Goal: Task Accomplishment & Management: Use online tool/utility

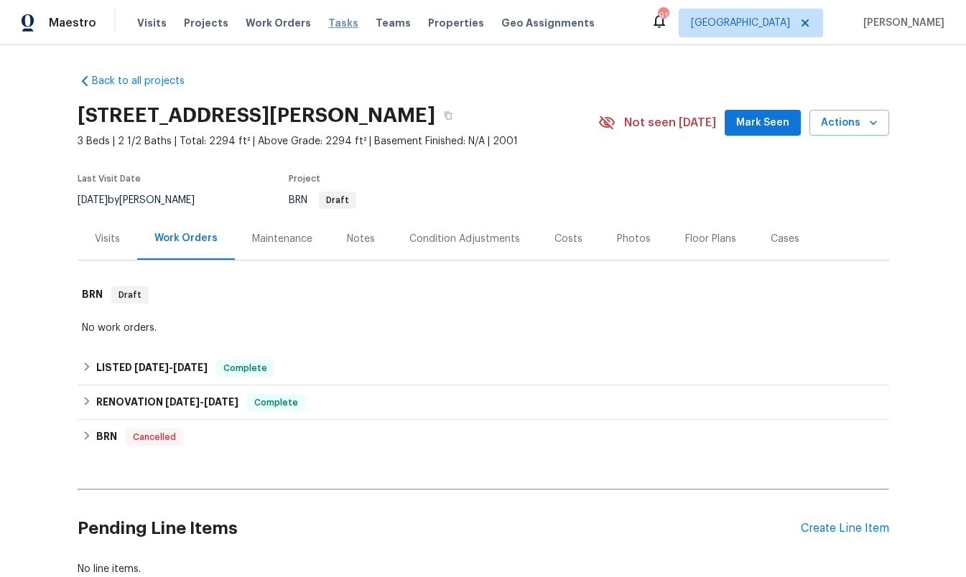
click at [328, 19] on span "Tasks" at bounding box center [343, 23] width 30 height 10
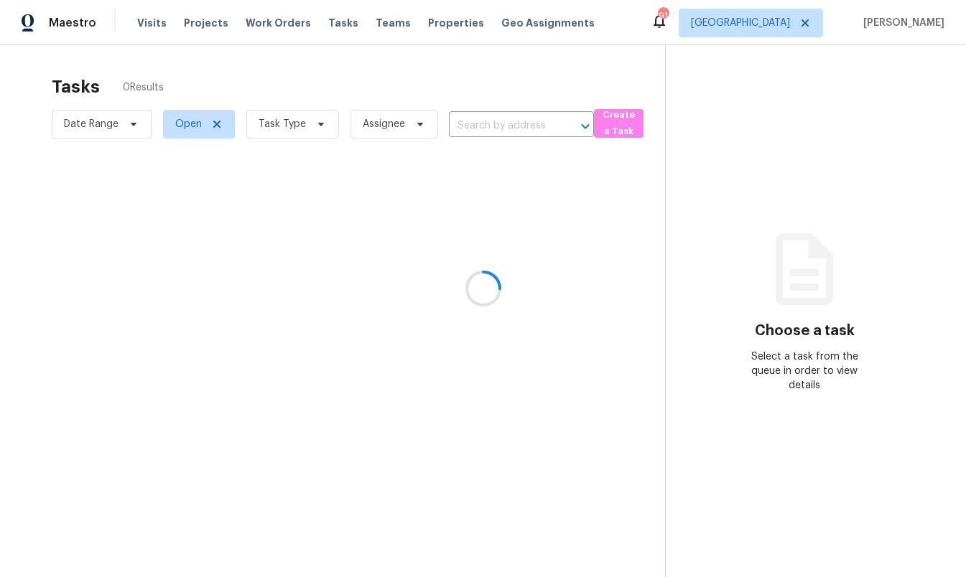
click at [781, 25] on div at bounding box center [483, 288] width 966 height 577
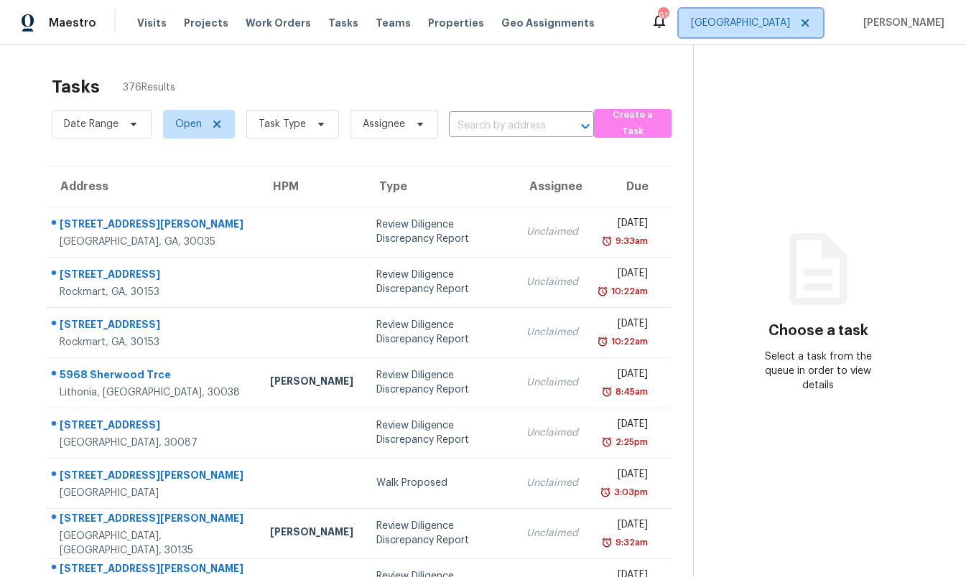
click at [781, 25] on span "[GEOGRAPHIC_DATA]" at bounding box center [740, 23] width 99 height 14
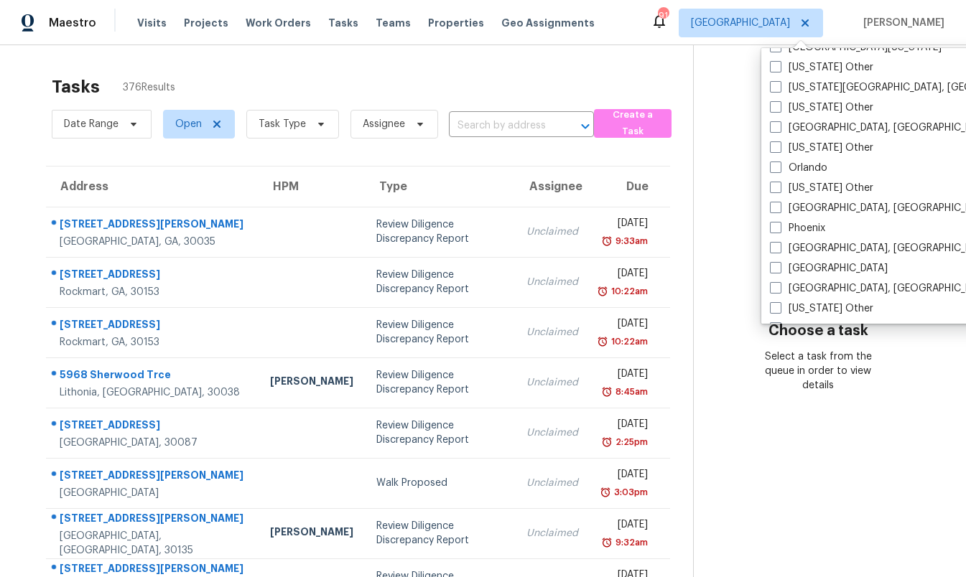
scroll to position [1545, 0]
click at [827, 237] on div "[GEOGRAPHIC_DATA] [US_STATE] Other [US_STATE] Other [GEOGRAPHIC_DATA], [GEOGRAP…" at bounding box center [910, 186] width 298 height 276
click at [803, 230] on label "Phoenix" at bounding box center [797, 227] width 55 height 14
click at [779, 230] on input "Phoenix" at bounding box center [774, 224] width 9 height 9
checkbox input "true"
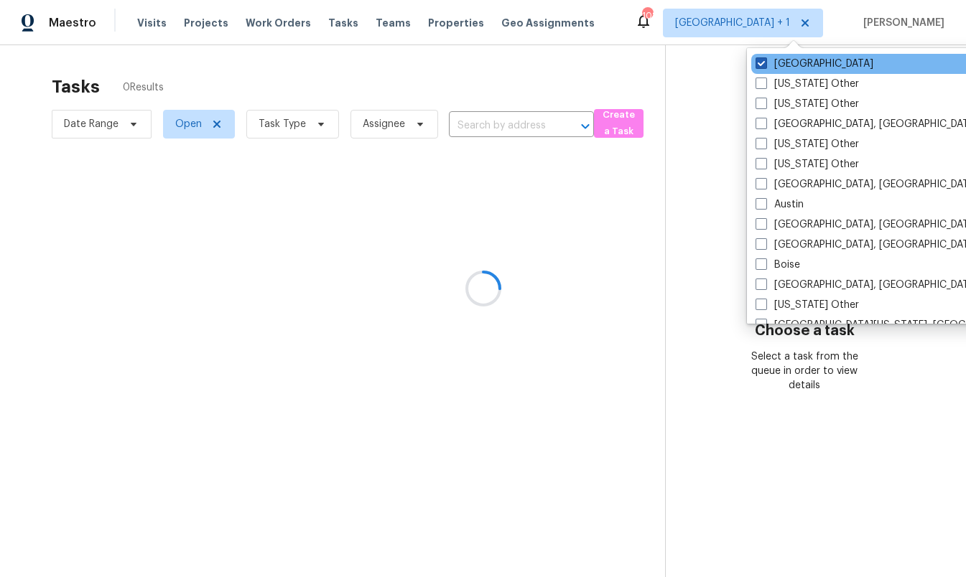
click at [760, 62] on span at bounding box center [760, 62] width 11 height 11
click at [760, 62] on input "[GEOGRAPHIC_DATA]" at bounding box center [759, 61] width 9 height 9
checkbox input "false"
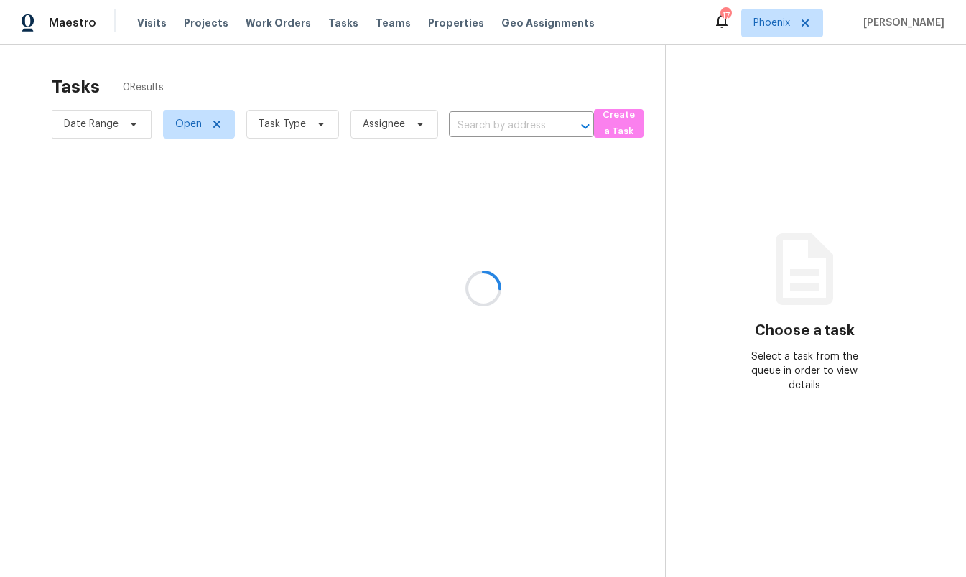
click at [617, 83] on div at bounding box center [483, 288] width 966 height 577
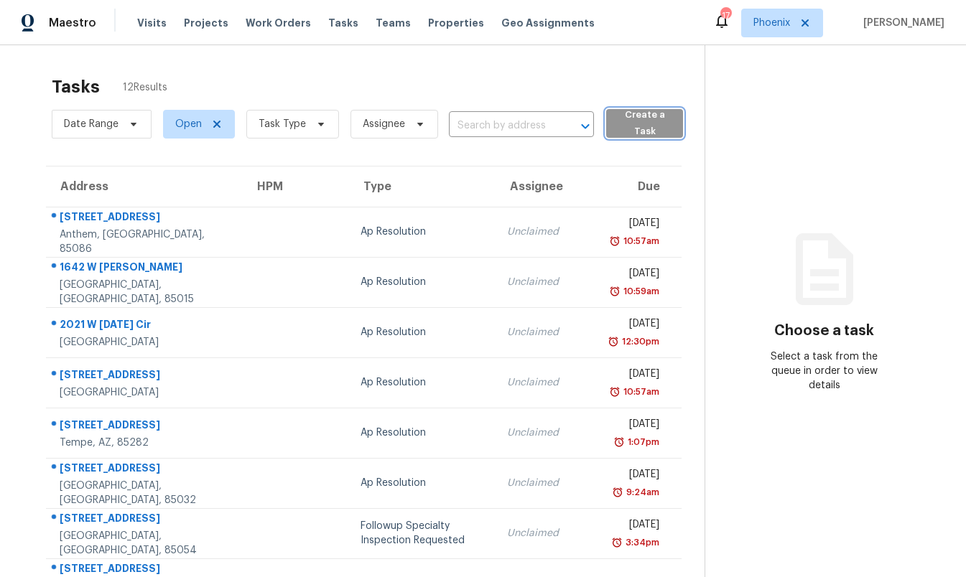
click at [618, 123] on span "Create a Task" at bounding box center [644, 123] width 63 height 33
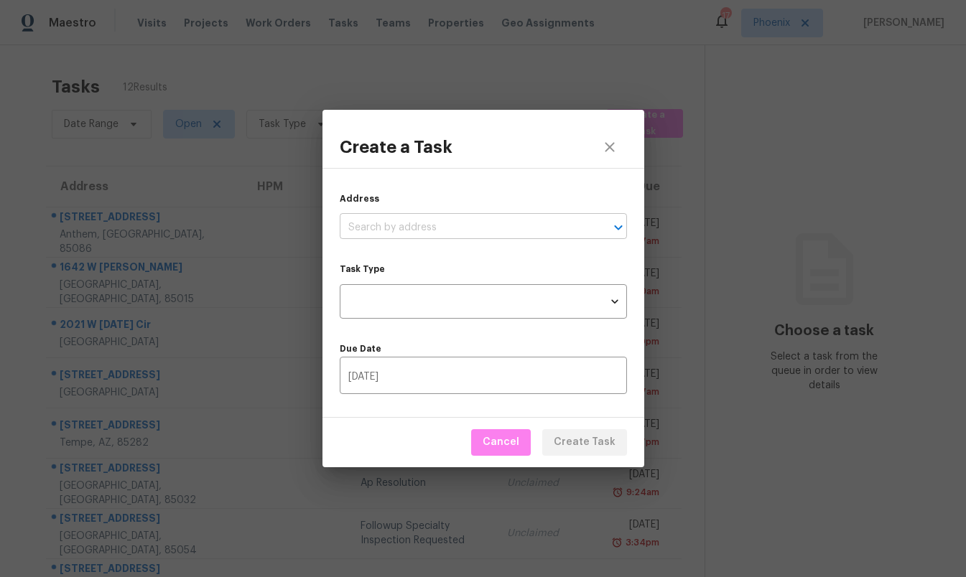
click at [436, 219] on input "text" at bounding box center [463, 228] width 247 height 22
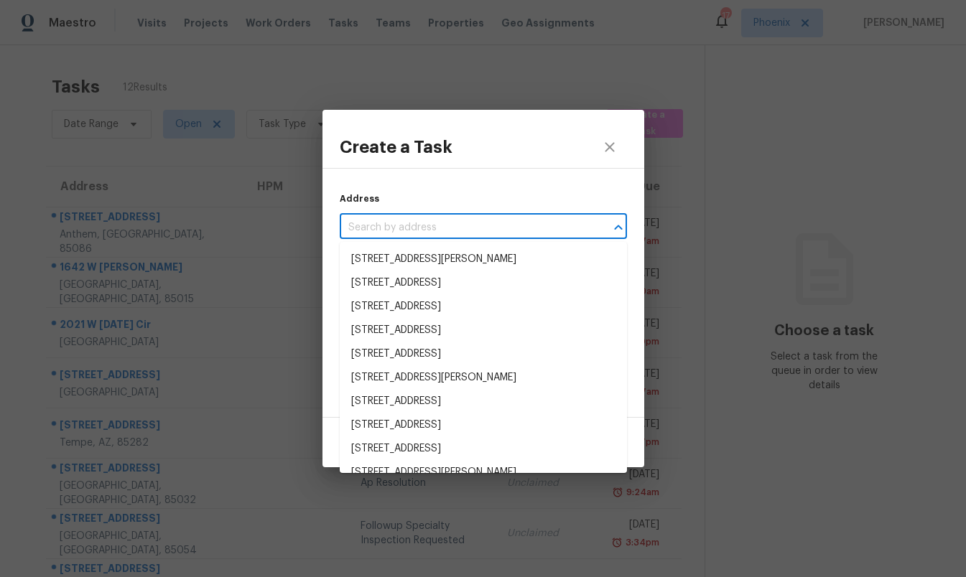
paste input "[STREET_ADDRESS][PERSON_NAME]"
type input "[STREET_ADDRESS][PERSON_NAME]"
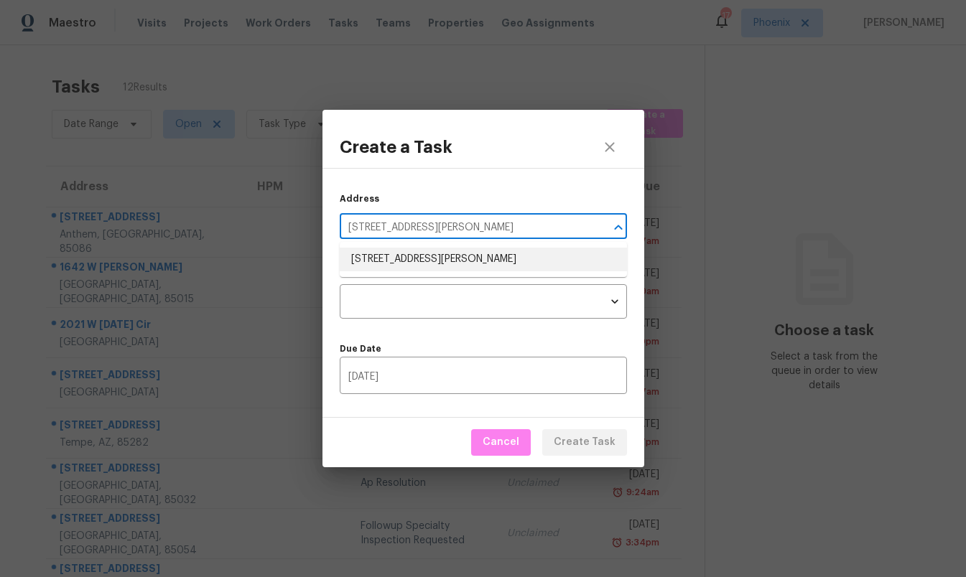
click at [413, 268] on li "[STREET_ADDRESS][PERSON_NAME]" at bounding box center [483, 260] width 287 height 24
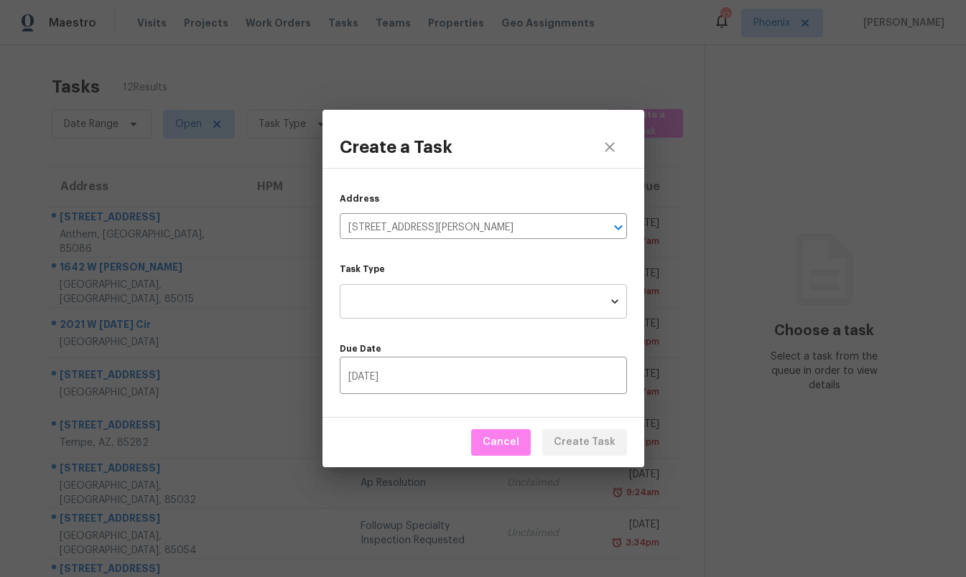
click at [414, 298] on body "Maestro Visits Projects Work Orders Tasks Teams Properties Geo Assignments 17 P…" at bounding box center [483, 288] width 966 height 577
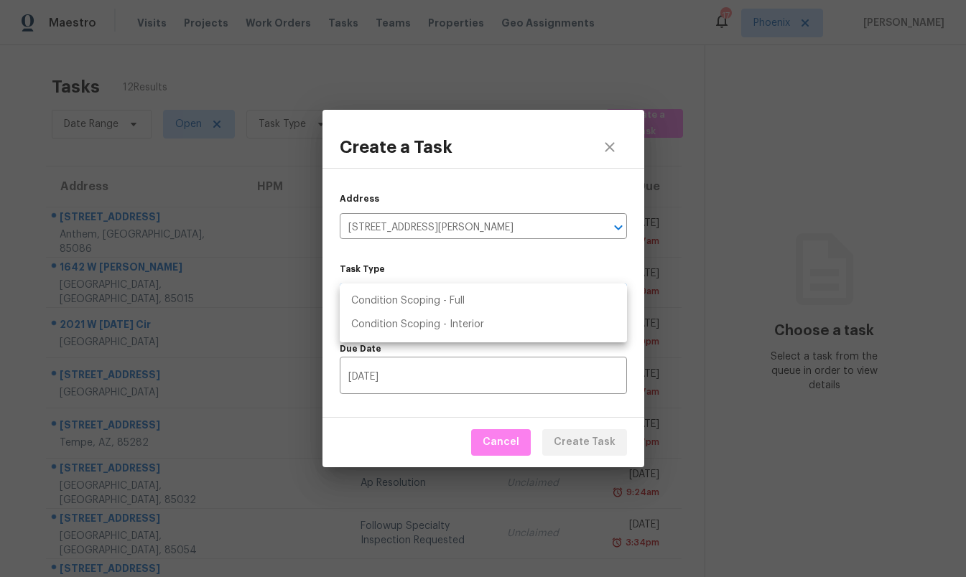
click at [414, 298] on li "Condition Scoping - Full" at bounding box center [483, 301] width 287 height 24
type input "virtual_full_assessment"
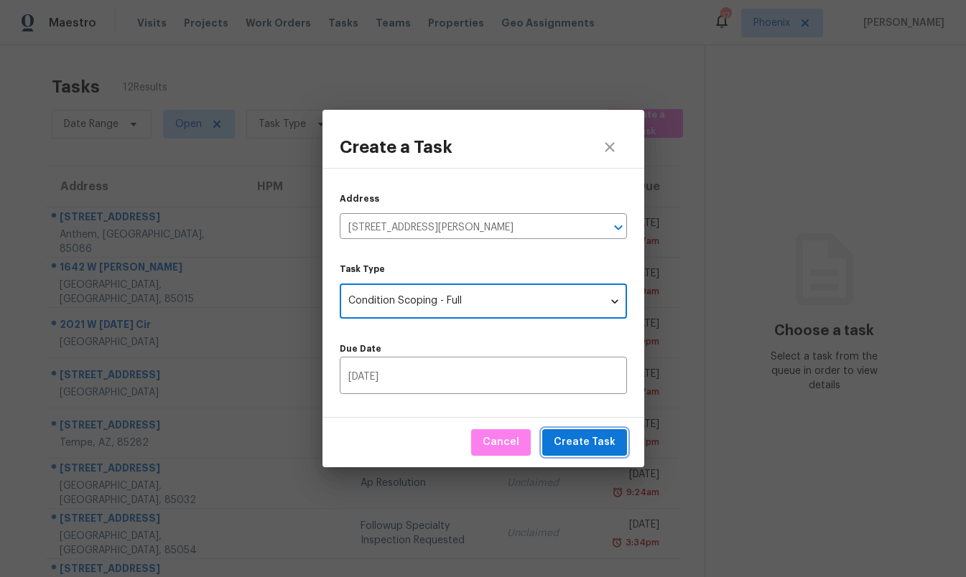
click at [592, 439] on span "Create Task" at bounding box center [585, 443] width 62 height 18
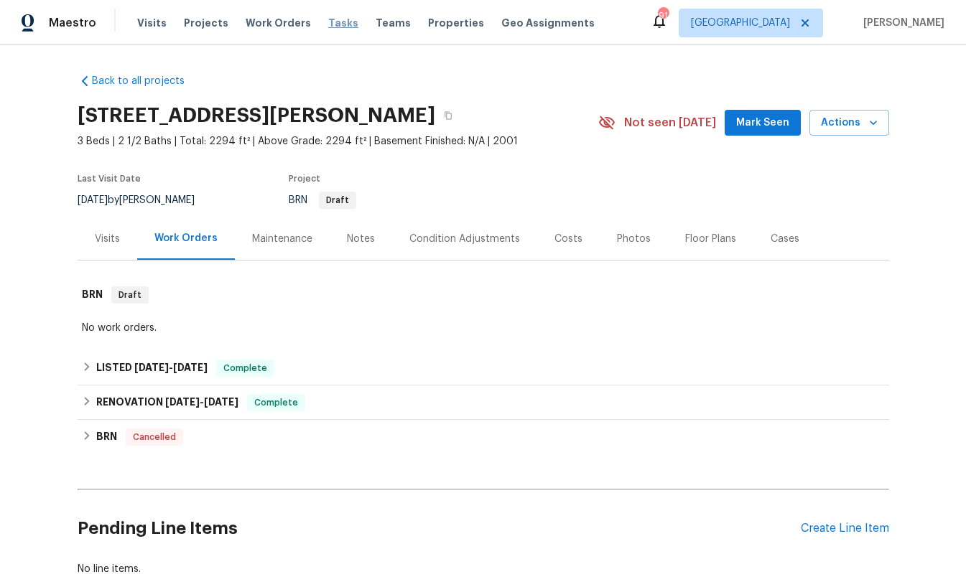
click at [329, 18] on span "Tasks" at bounding box center [343, 23] width 30 height 10
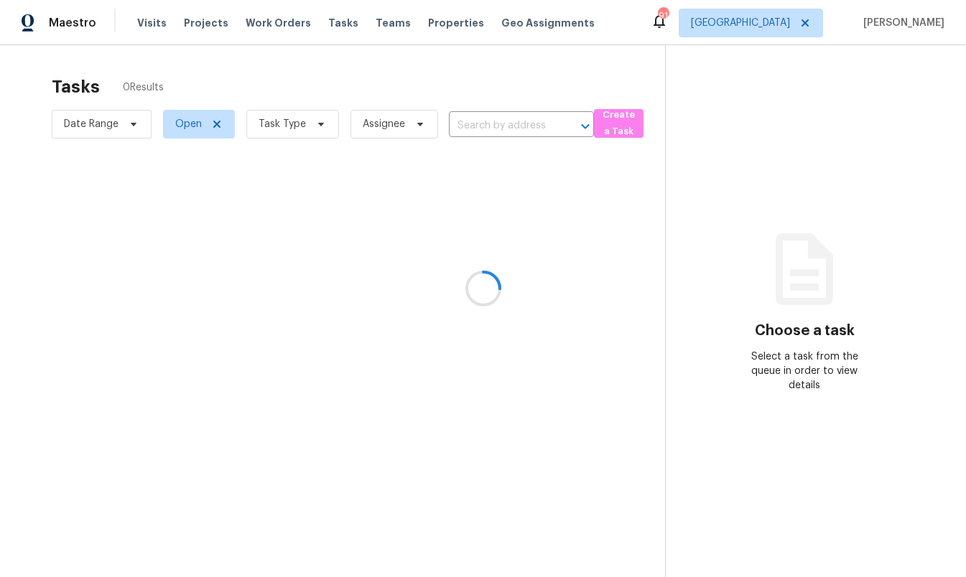
click at [786, 23] on div at bounding box center [483, 288] width 966 height 577
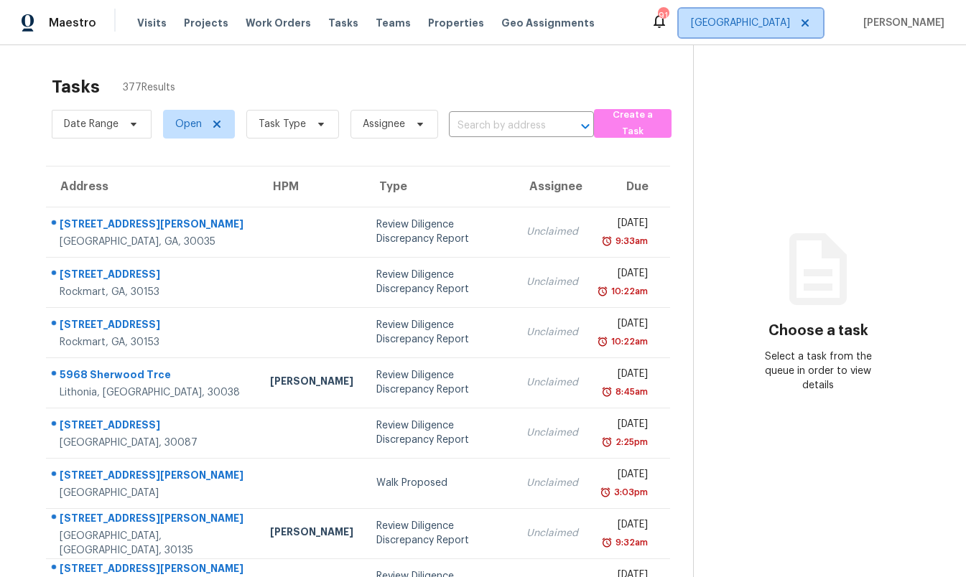
click at [786, 23] on span "[GEOGRAPHIC_DATA]" at bounding box center [740, 23] width 99 height 14
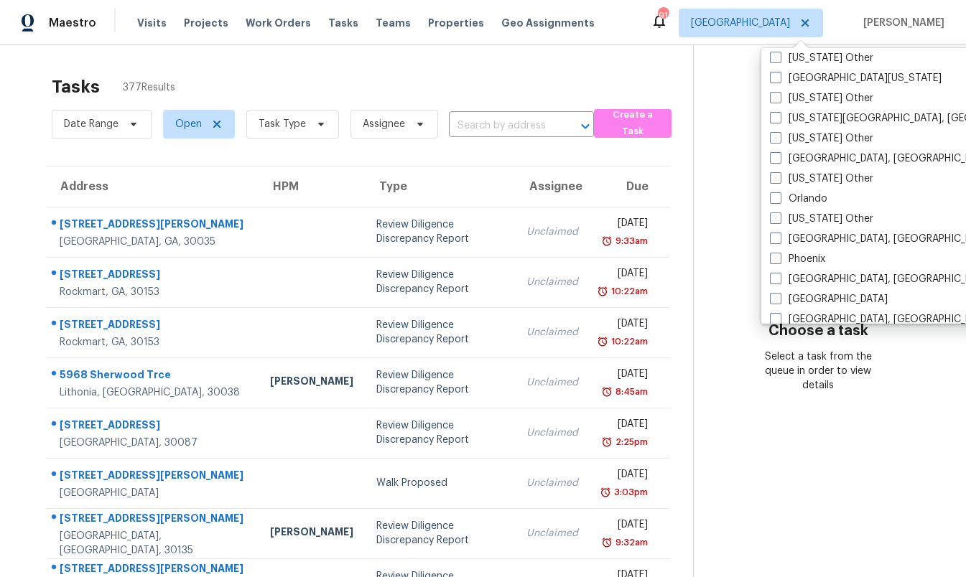
scroll to position [1512, 0]
click at [821, 198] on label "Orlando" at bounding box center [798, 201] width 57 height 14
click at [779, 198] on input "Orlando" at bounding box center [774, 198] width 9 height 9
checkbox input "true"
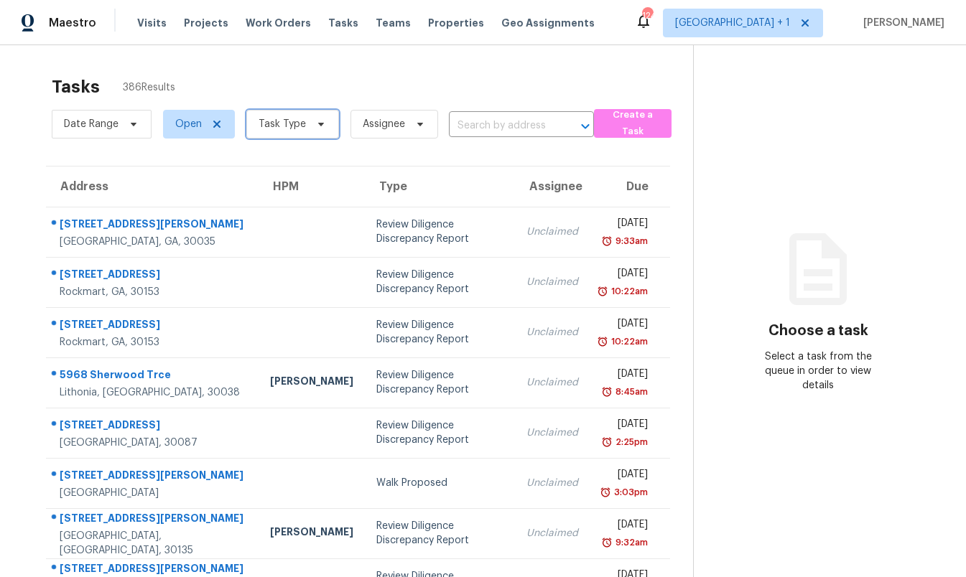
click at [279, 128] on span "Task Type" at bounding box center [282, 124] width 47 height 14
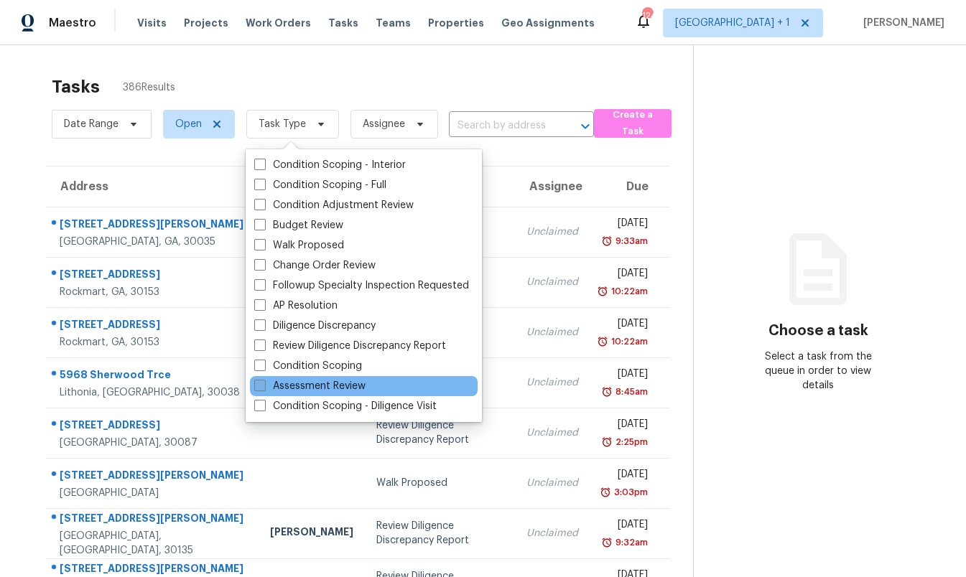
click at [331, 384] on label "Assessment Review" at bounding box center [309, 386] width 111 height 14
click at [264, 384] on input "Assessment Review" at bounding box center [258, 383] width 9 height 9
checkbox input "true"
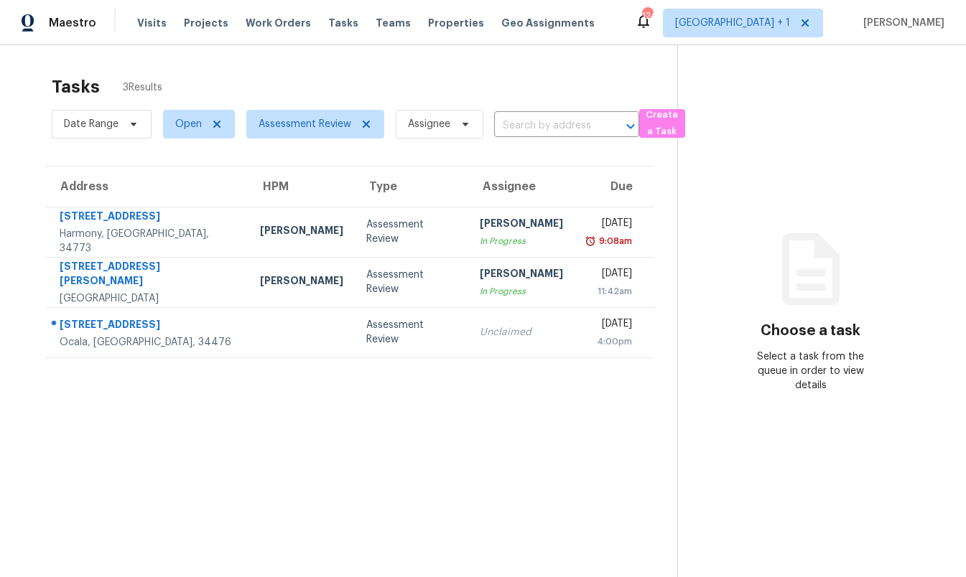
click at [632, 477] on section "Tasks 3 Results Date Range Open Assessment Review Assignee ​ Create a Task Addr…" at bounding box center [350, 345] width 654 height 554
click at [149, 22] on span "Visits" at bounding box center [151, 23] width 29 height 14
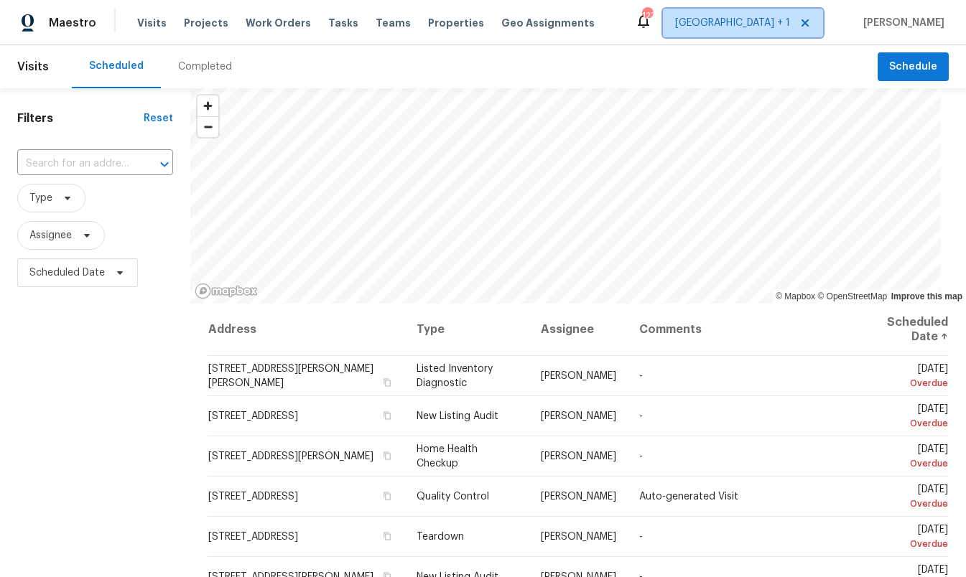
click at [767, 27] on span "[GEOGRAPHIC_DATA] + 1" at bounding box center [732, 23] width 115 height 14
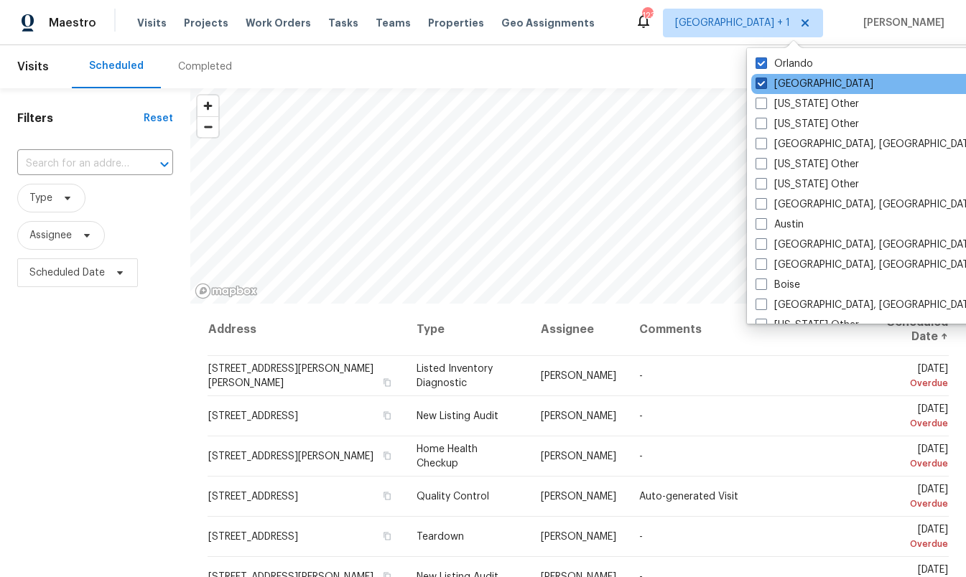
click at [768, 80] on label "[GEOGRAPHIC_DATA]" at bounding box center [814, 84] width 118 height 14
click at [765, 80] on input "[GEOGRAPHIC_DATA]" at bounding box center [759, 81] width 9 height 9
checkbox input "false"
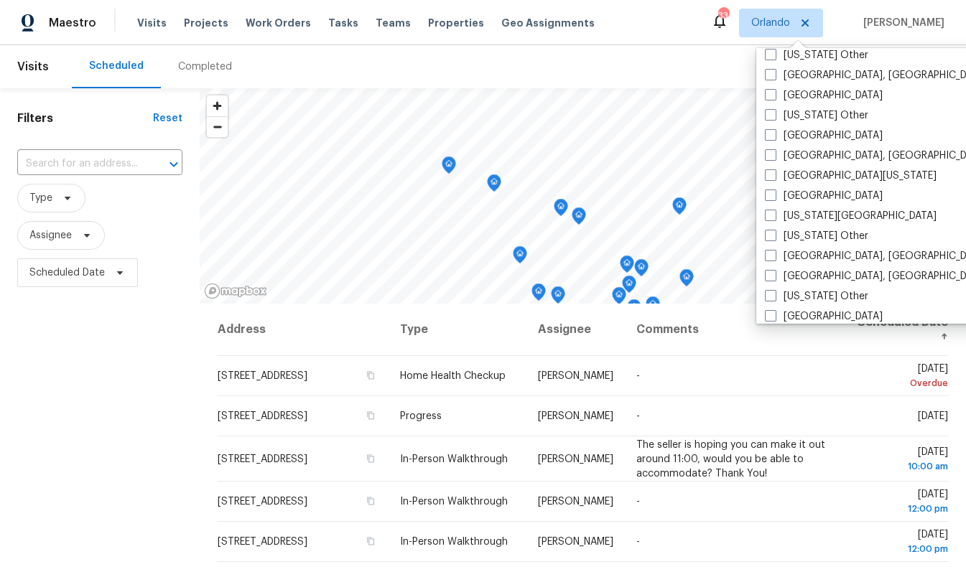
scroll to position [514, 0]
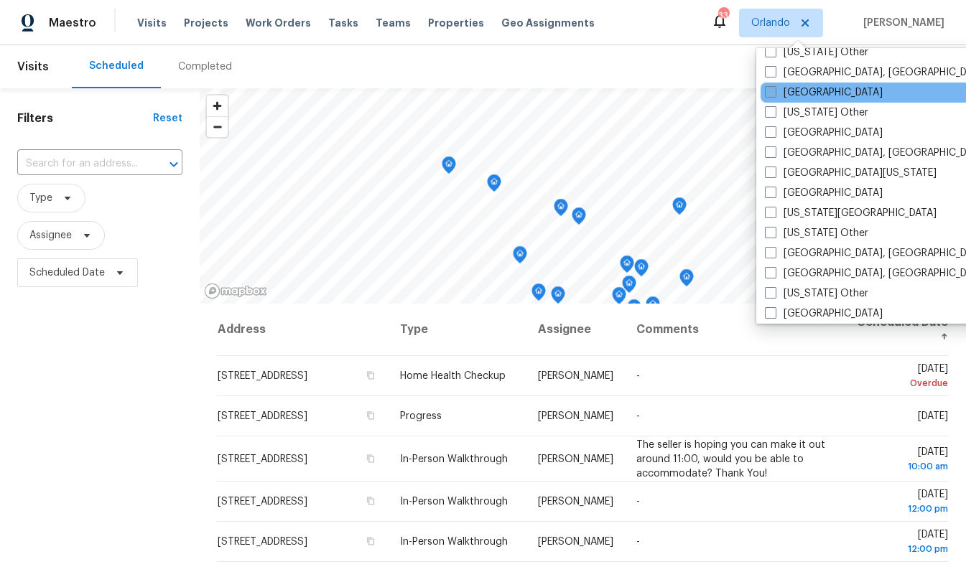
click at [766, 90] on span at bounding box center [770, 91] width 11 height 11
click at [766, 90] on input "[GEOGRAPHIC_DATA]" at bounding box center [769, 89] width 9 height 9
checkbox input "true"
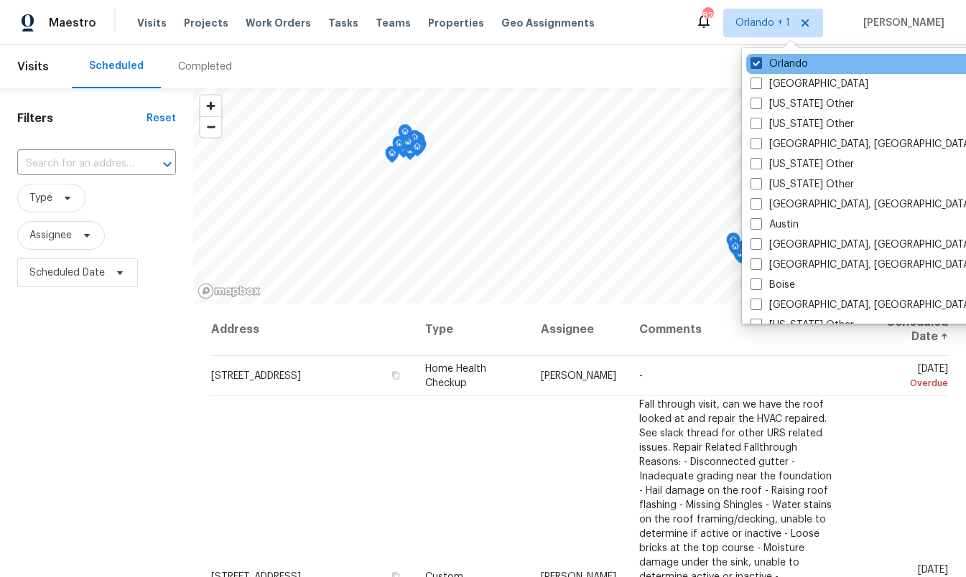
click at [760, 59] on span at bounding box center [755, 62] width 11 height 11
click at [760, 59] on input "Orlando" at bounding box center [754, 61] width 9 height 9
checkbox input "false"
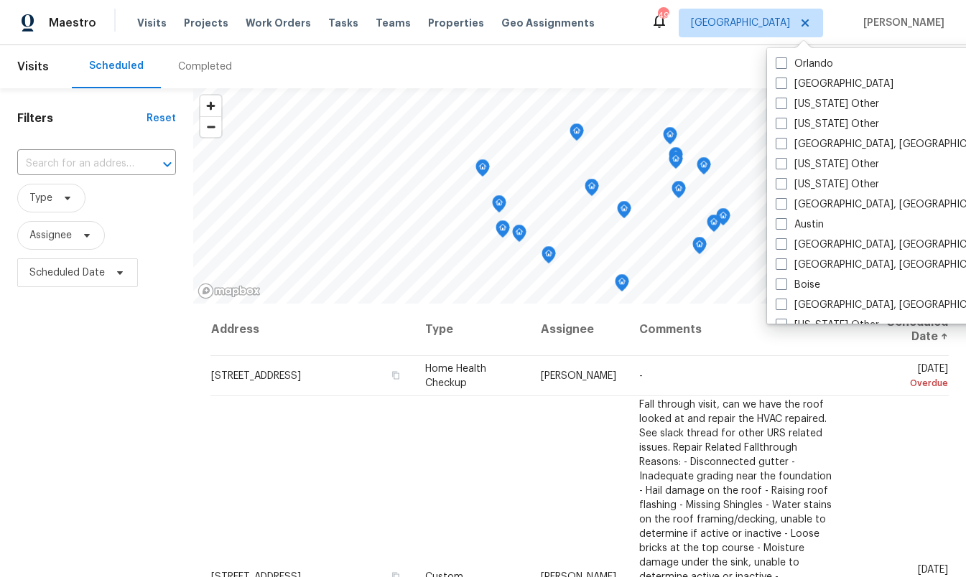
click at [337, 55] on div "Scheduled Completed" at bounding box center [475, 66] width 806 height 43
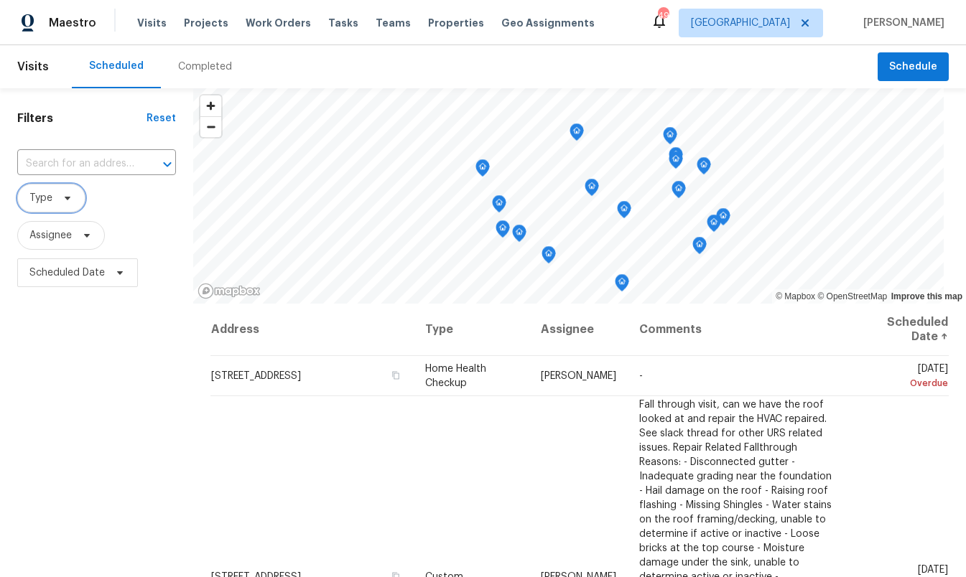
click at [62, 196] on icon at bounding box center [67, 197] width 11 height 11
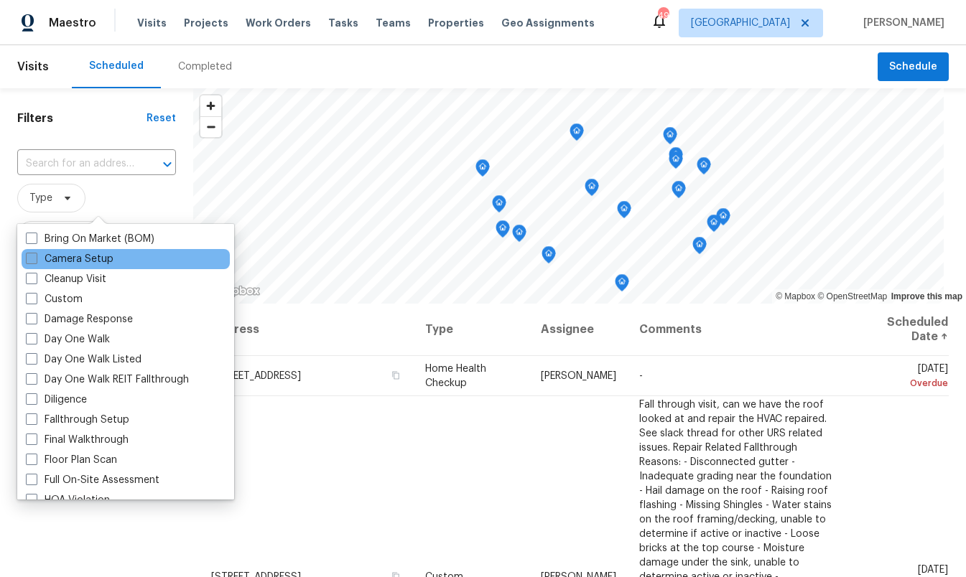
scroll to position [161, 0]
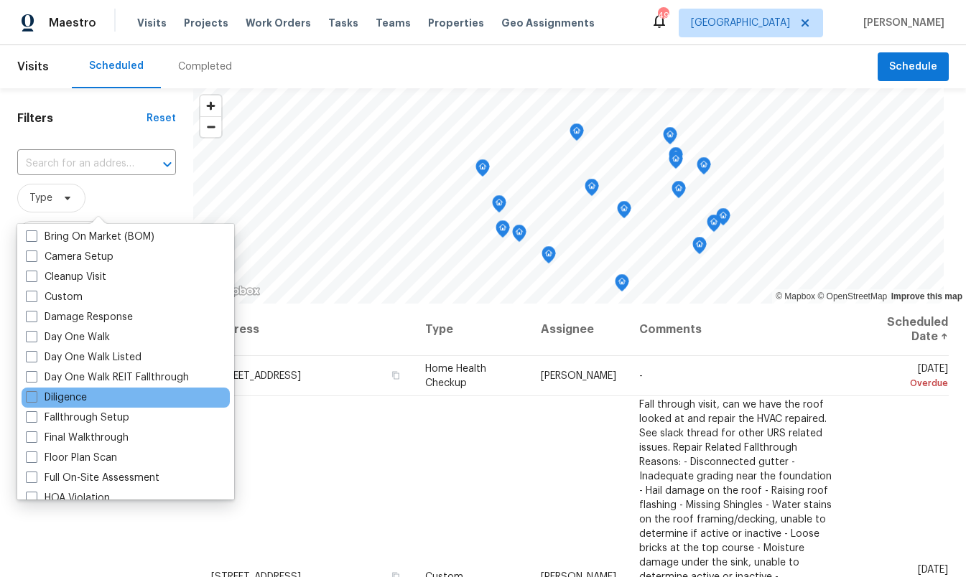
click at [93, 399] on div "Diligence" at bounding box center [126, 398] width 208 height 20
click at [68, 398] on label "Diligence" at bounding box center [56, 398] width 61 height 14
click at [35, 398] on input "Diligence" at bounding box center [30, 395] width 9 height 9
checkbox input "true"
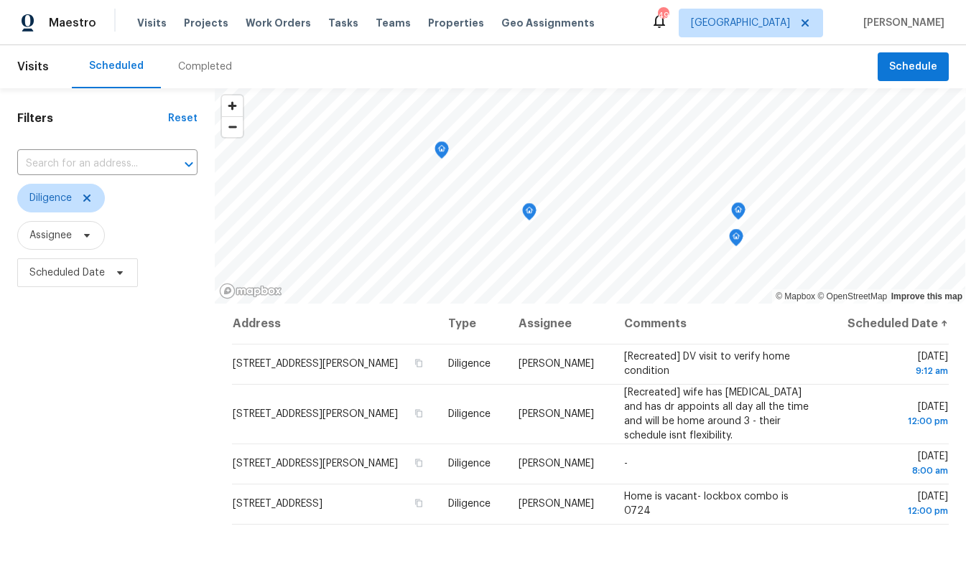
click at [99, 533] on div "Filters Reset ​ Diligence Assignee Scheduled Date" at bounding box center [107, 426] width 215 height 677
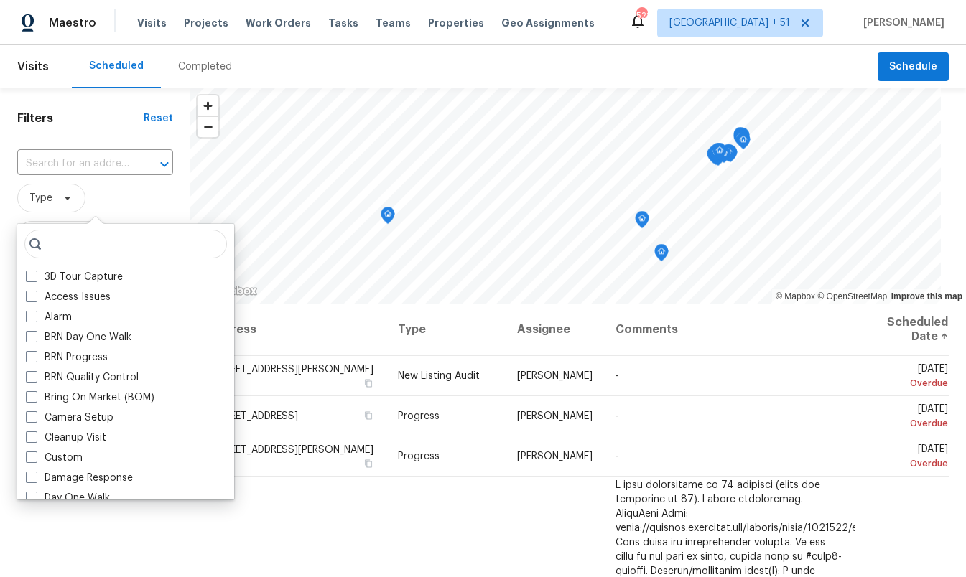
click at [583, 50] on div "Scheduled Completed" at bounding box center [475, 66] width 806 height 43
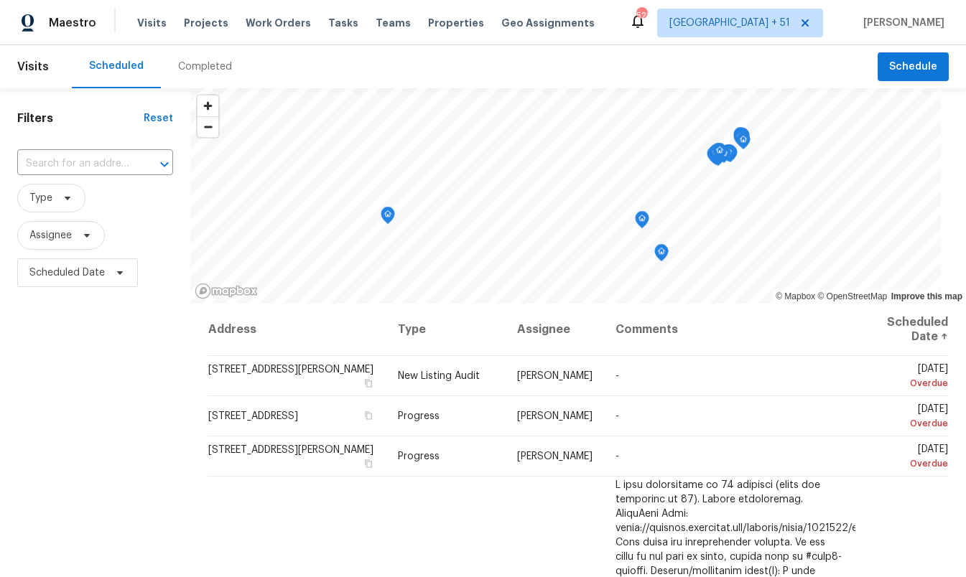
click at [587, 50] on div "Scheduled Completed" at bounding box center [475, 66] width 806 height 43
